Goal: Transaction & Acquisition: Purchase product/service

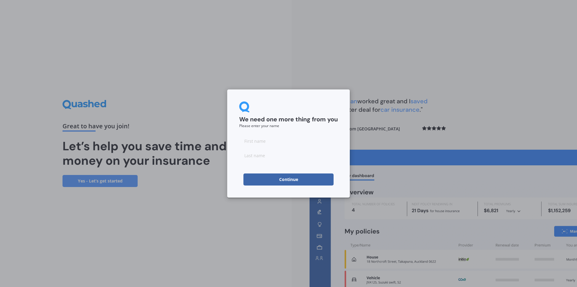
click at [316, 147] on input at bounding box center [288, 141] width 99 height 12
type input "AJ"
type input "[PERSON_NAME]"
click button "Continue" at bounding box center [289, 179] width 90 height 12
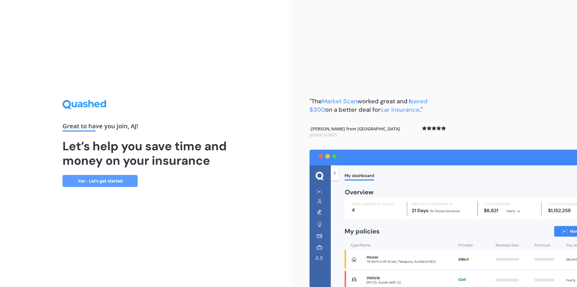
click at [105, 179] on link "Yes - Let’s get started" at bounding box center [100, 181] width 75 height 12
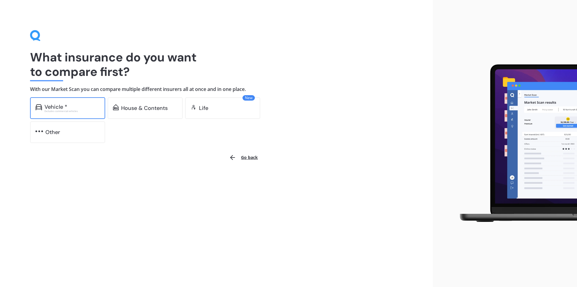
click at [69, 107] on div "Vehicle *" at bounding box center [71, 107] width 55 height 6
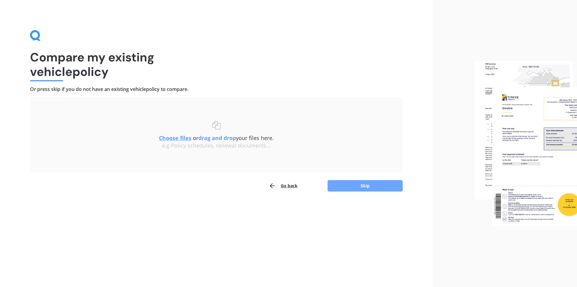
click at [374, 184] on button "Skip" at bounding box center [365, 185] width 75 height 11
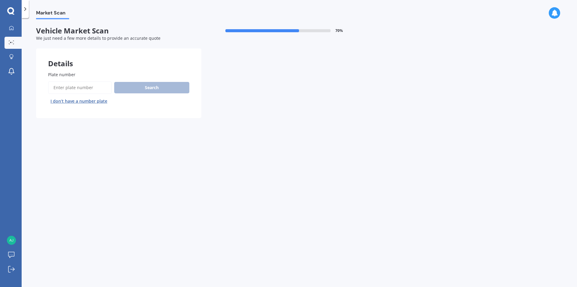
click at [67, 82] on input "Plate number" at bounding box center [80, 87] width 64 height 13
type input "lzp252"
click at [0, 0] on button "Next" at bounding box center [0, 0] width 0 height 0
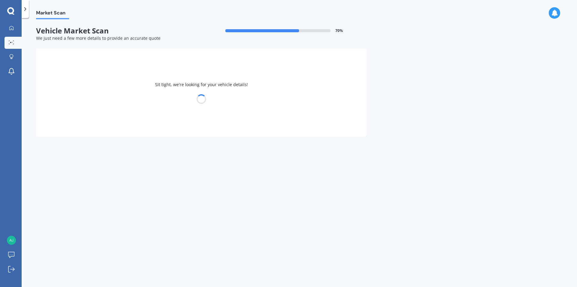
select select "FORD"
select select "RANGER"
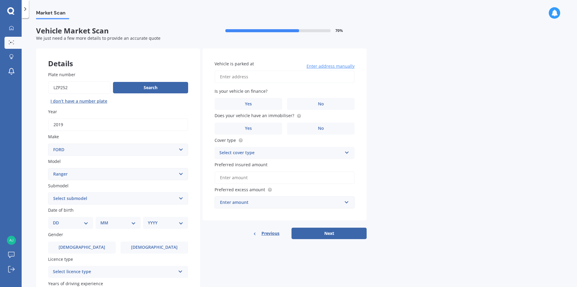
scroll to position [30, 0]
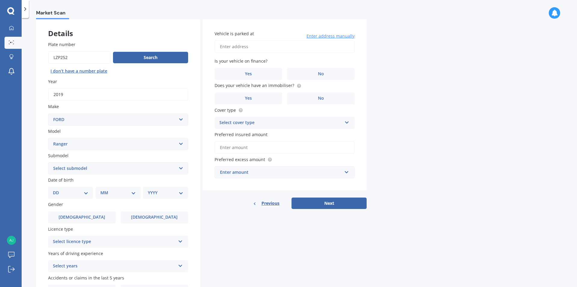
click at [103, 166] on select "Select submodel 4X2 3.2 Litre Turbo Diesel 4X2 XL 2.2 Litre Turbo Diesel 4X2 XL…" at bounding box center [118, 168] width 140 height 12
select select "WILDTRAK"
click at [48, 162] on select "Select submodel 4X2 3.2 Litre Turbo Diesel 4X2 XL 2.2 Litre Turbo Diesel 4X2 XL…" at bounding box center [118, 168] width 140 height 12
click at [94, 167] on select "Select submodel 4X2 3.2 Litre Turbo Diesel 4X2 XL 2.2 Litre Turbo Diesel 4X2 XL…" at bounding box center [118, 168] width 140 height 12
click at [48, 162] on select "Select submodel 4X2 3.2 Litre Turbo Diesel 4X2 XL 2.2 Litre Turbo Diesel 4X2 XL…" at bounding box center [118, 168] width 140 height 12
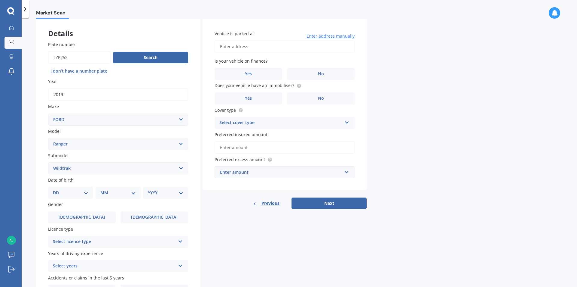
click at [84, 191] on select "DD 01 02 03 04 05 06 07 08 09 10 11 12 13 14 15 16 17 18 19 20 21 22 23 24 25 2…" at bounding box center [70, 192] width 35 height 7
select select "17"
click at [58, 189] on select "DD 01 02 03 04 05 06 07 08 09 10 11 12 13 14 15 16 17 18 19 20 21 22 23 24 25 2…" at bounding box center [70, 192] width 35 height 7
click at [110, 192] on select "MM 01 02 03 04 05 06 07 08 09 10 11 12" at bounding box center [119, 192] width 33 height 7
select select "09"
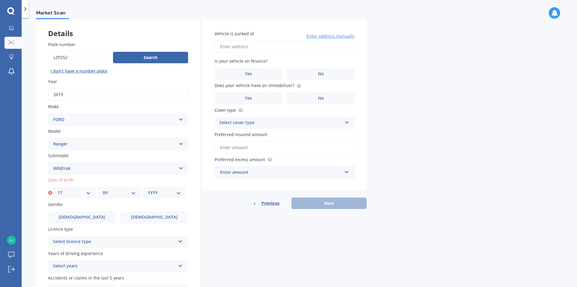
click at [103, 189] on select "MM 01 02 03 04 05 06 07 08 09 10 11 12" at bounding box center [119, 192] width 33 height 7
click at [152, 192] on select "YYYY 2025 2024 2023 2022 2021 2020 2019 2018 2017 2016 2015 2014 2013 2012 2011…" at bounding box center [164, 192] width 33 height 7
select select "2002"
click at [148, 189] on select "YYYY 2025 2024 2023 2022 2021 2020 2019 2018 2017 2016 2015 2014 2013 2012 2011…" at bounding box center [164, 192] width 33 height 7
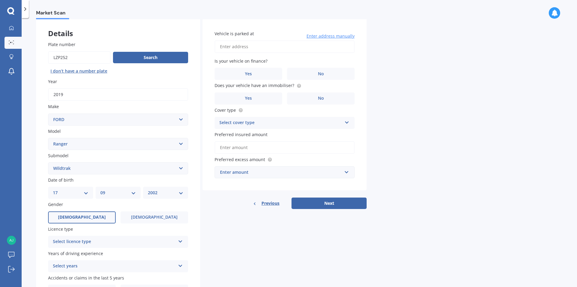
click at [95, 214] on label "[DEMOGRAPHIC_DATA]" at bounding box center [82, 217] width 68 height 12
click at [0, 0] on input "[DEMOGRAPHIC_DATA]" at bounding box center [0, 0] width 0 height 0
click at [98, 237] on div "Select licence type NZ Full NZ Restricted NZ Learners [GEOGRAPHIC_DATA] [GEOGRA…" at bounding box center [118, 241] width 140 height 12
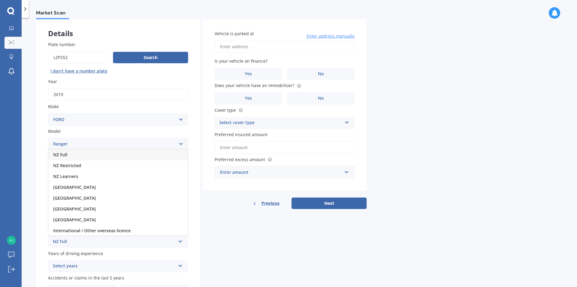
click at [94, 154] on div "NZ Full" at bounding box center [117, 154] width 139 height 11
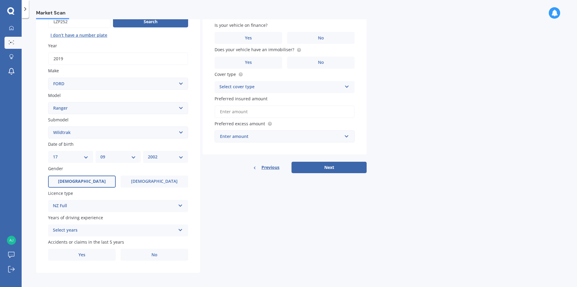
scroll to position [67, 0]
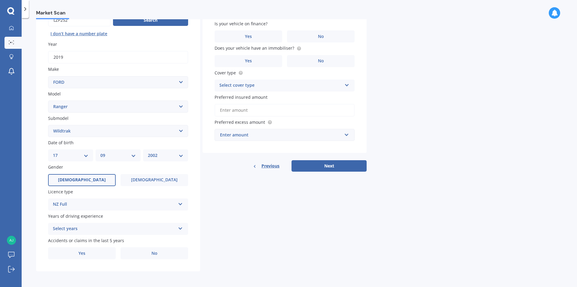
click at [102, 227] on div "Select years" at bounding box center [114, 228] width 123 height 7
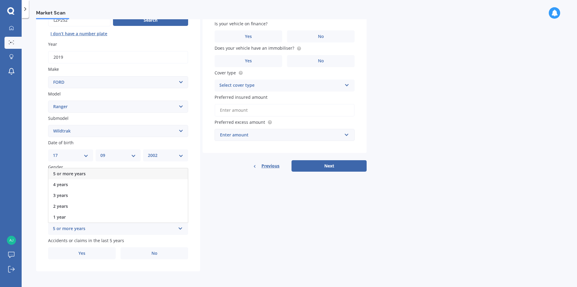
click at [100, 174] on div "5 or more years" at bounding box center [117, 173] width 139 height 11
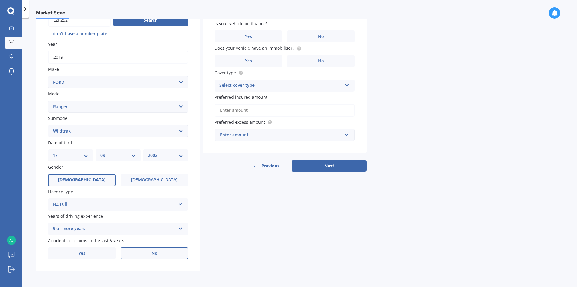
click at [150, 251] on label "No" at bounding box center [155, 253] width 68 height 12
click at [0, 0] on input "No" at bounding box center [0, 0] width 0 height 0
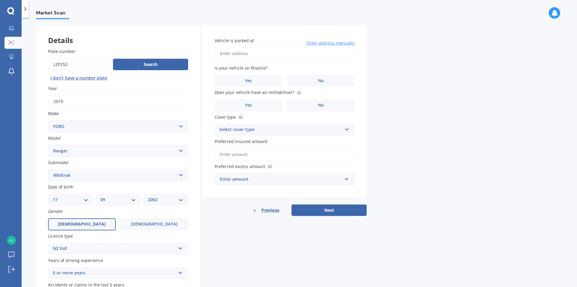
scroll to position [7, 0]
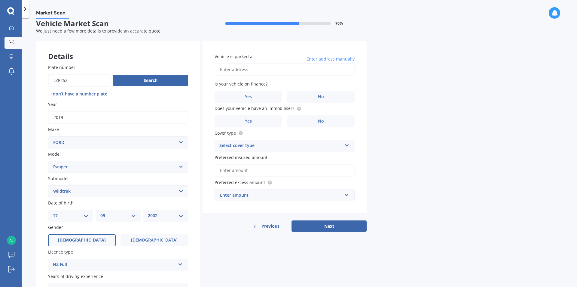
click at [280, 70] on input "Vehicle is parked at" at bounding box center [285, 69] width 140 height 13
type input "[STREET_ADDRESS]"
click at [317, 92] on label "No" at bounding box center [321, 96] width 68 height 12
click at [0, 0] on input "No" at bounding box center [0, 0] width 0 height 0
click at [258, 118] on label "Yes" at bounding box center [249, 121] width 68 height 12
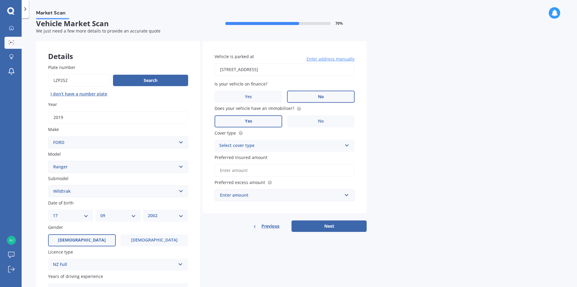
click at [0, 0] on input "Yes" at bounding box center [0, 0] width 0 height 0
click at [276, 148] on div "Select cover type" at bounding box center [280, 145] width 123 height 7
click at [277, 159] on div "Comprehensive" at bounding box center [284, 157] width 139 height 11
click at [297, 170] on input "Preferred insured amount" at bounding box center [285, 170] width 140 height 13
click at [311, 194] on div "Enter amount" at bounding box center [281, 195] width 122 height 7
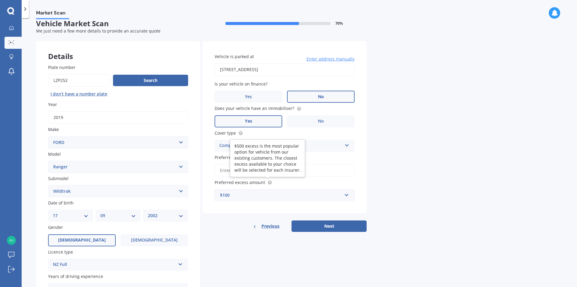
click at [271, 182] on circle at bounding box center [270, 182] width 4 height 4
click at [271, 198] on div "$100" at bounding box center [281, 195] width 122 height 7
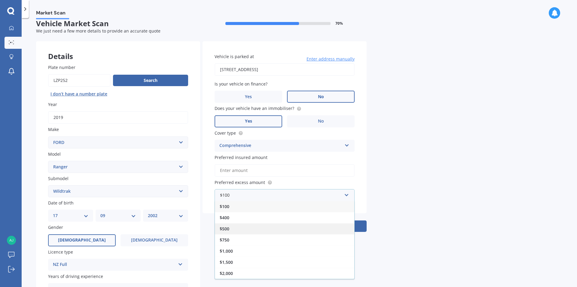
click at [250, 228] on div "$500" at bounding box center [284, 228] width 139 height 11
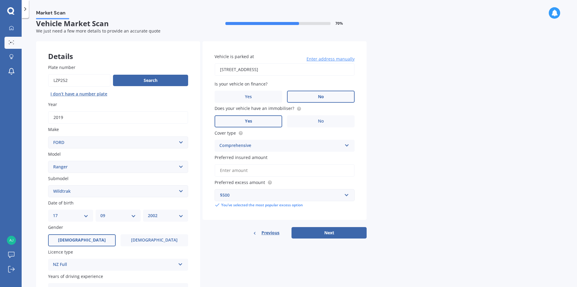
click at [267, 169] on input "Preferred insured amount" at bounding box center [285, 170] width 140 height 13
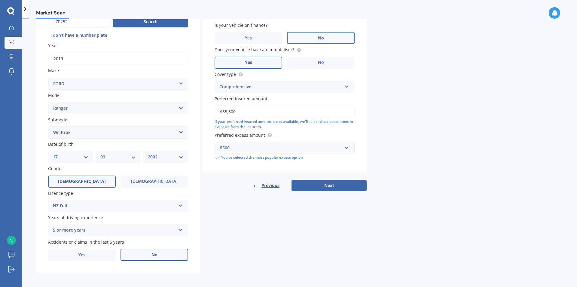
scroll to position [67, 0]
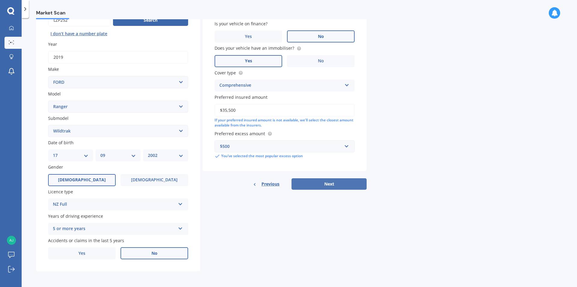
type input "$35,500"
click at [315, 183] on button "Next" at bounding box center [329, 183] width 75 height 11
select select "17"
select select "09"
select select "2002"
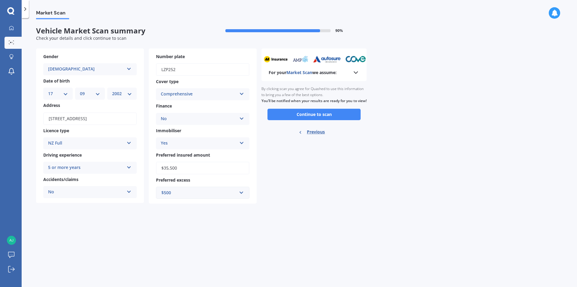
scroll to position [0, 0]
click at [280, 117] on button "Continue to scan" at bounding box center [314, 114] width 93 height 11
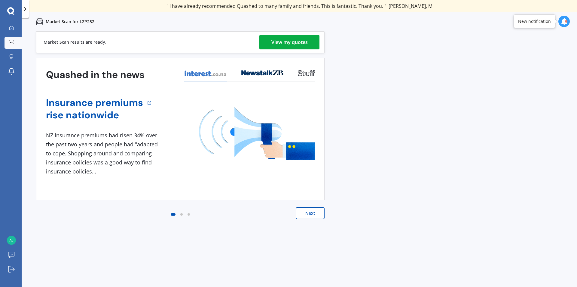
click at [276, 38] on div "View my quotes" at bounding box center [289, 42] width 36 height 14
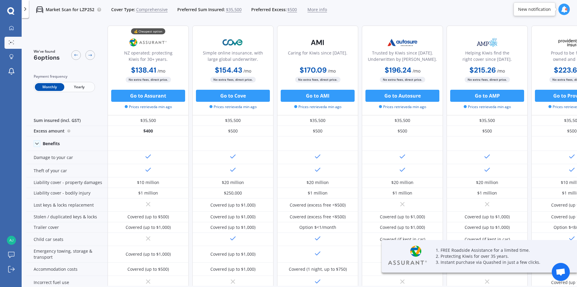
click at [70, 87] on span "Yearly" at bounding box center [78, 87] width 29 height 8
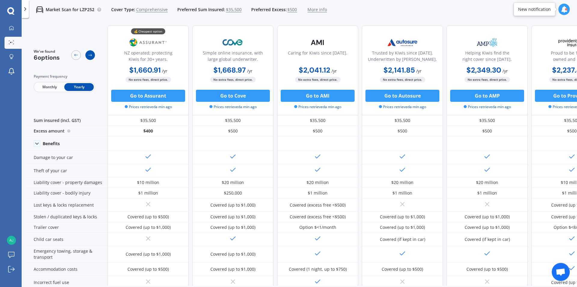
click at [92, 54] on icon at bounding box center [90, 55] width 5 height 5
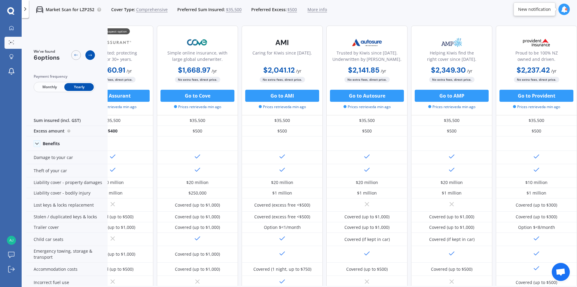
scroll to position [0, 38]
click at [92, 54] on icon at bounding box center [90, 55] width 5 height 5
